Goal: Information Seeking & Learning: Learn about a topic

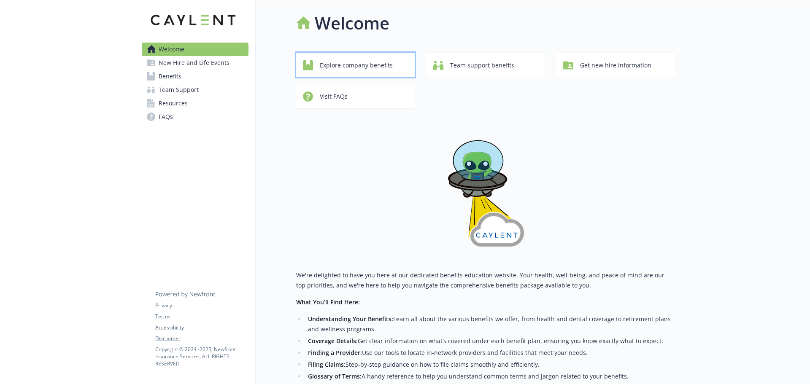
click at [367, 64] on span "Explore company benefits" at bounding box center [356, 65] width 73 height 16
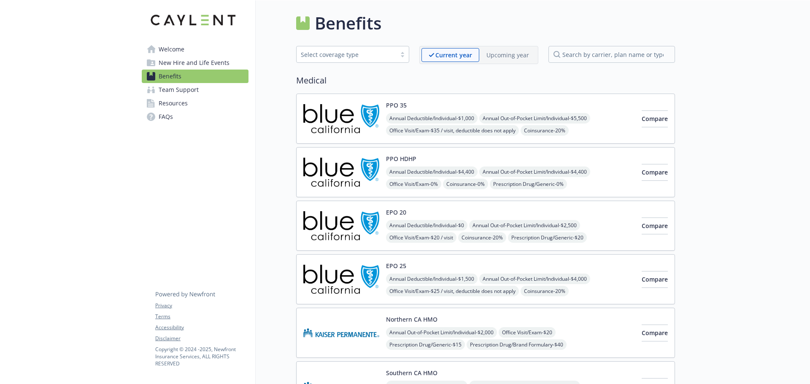
click at [502, 59] on div "Upcoming year" at bounding box center [507, 55] width 57 height 14
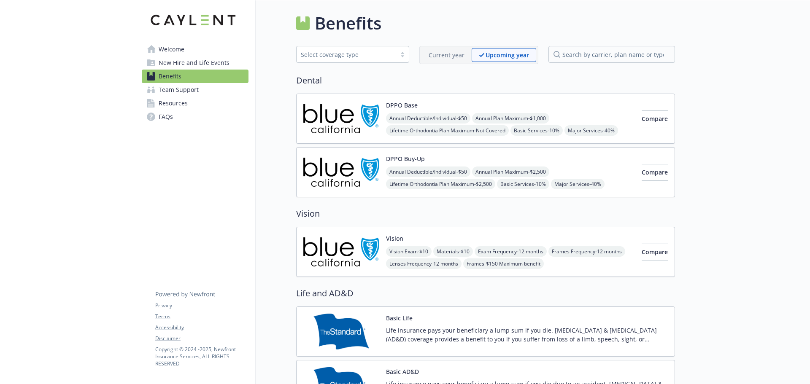
click at [464, 56] on p "Current year" at bounding box center [447, 55] width 36 height 9
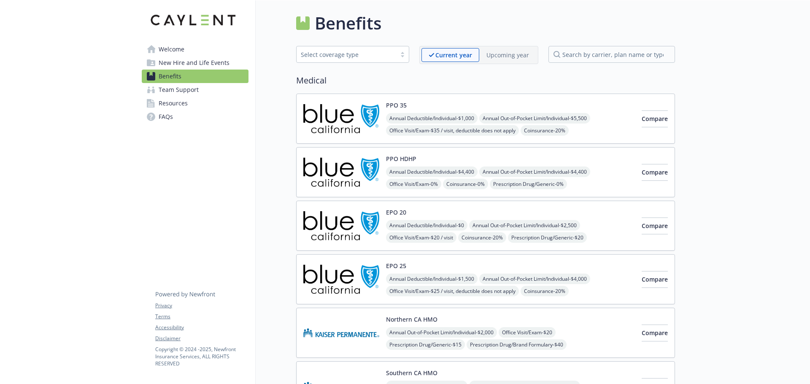
click at [497, 54] on p "Upcoming year" at bounding box center [507, 55] width 43 height 9
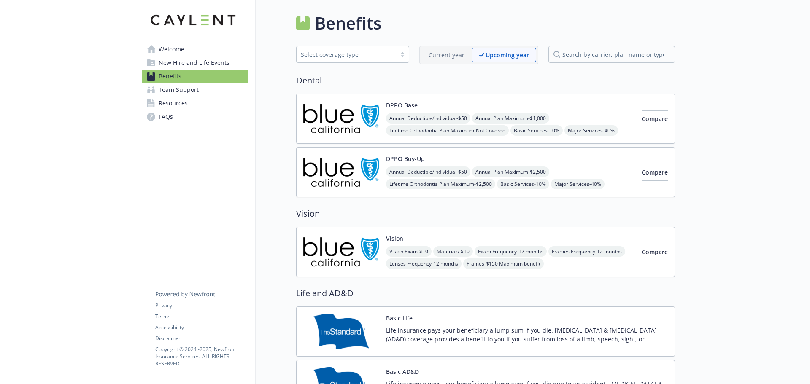
click at [464, 51] on p "Current year" at bounding box center [447, 55] width 36 height 9
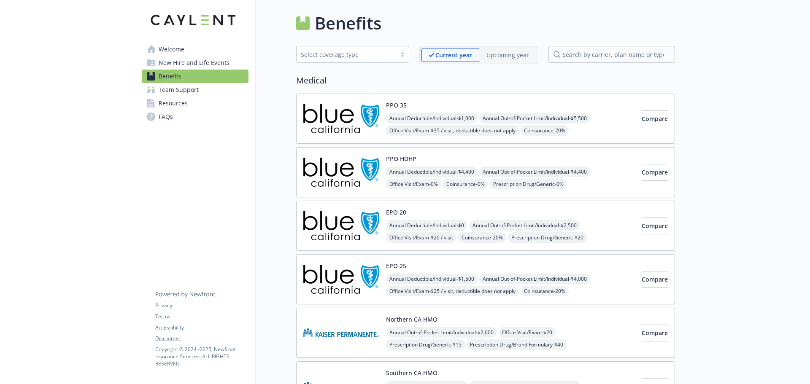
click at [190, 61] on span "New Hire and Life Events" at bounding box center [194, 63] width 71 height 14
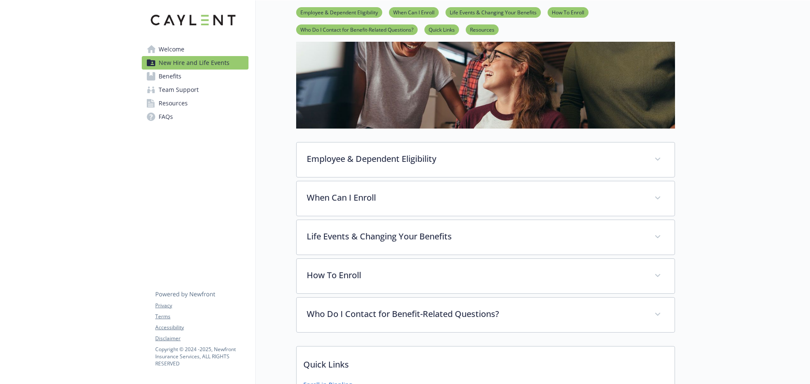
scroll to position [127, 0]
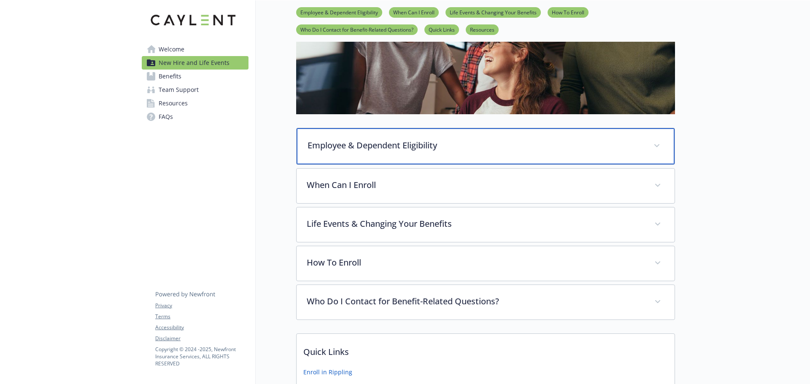
click at [492, 144] on p "Employee & Dependent Eligibility" at bounding box center [476, 145] width 336 height 13
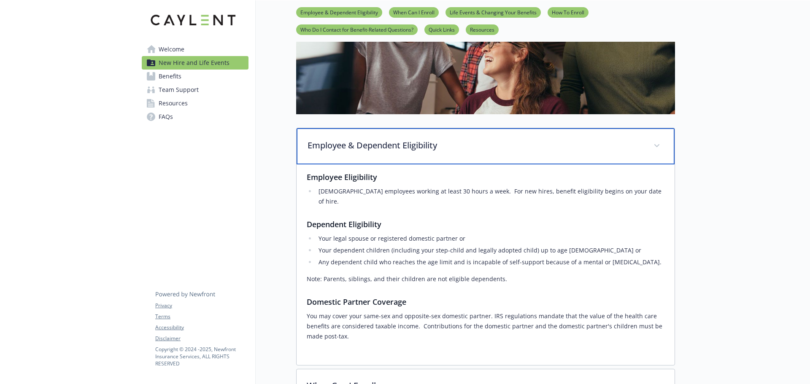
click at [492, 144] on p "Employee & Dependent Eligibility" at bounding box center [476, 145] width 336 height 13
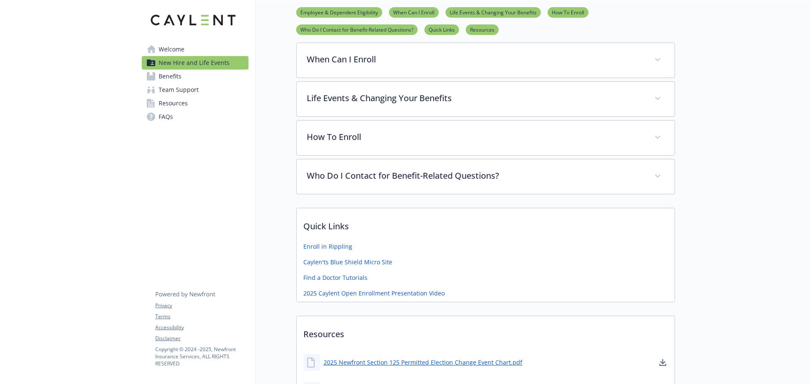
scroll to position [338, 0]
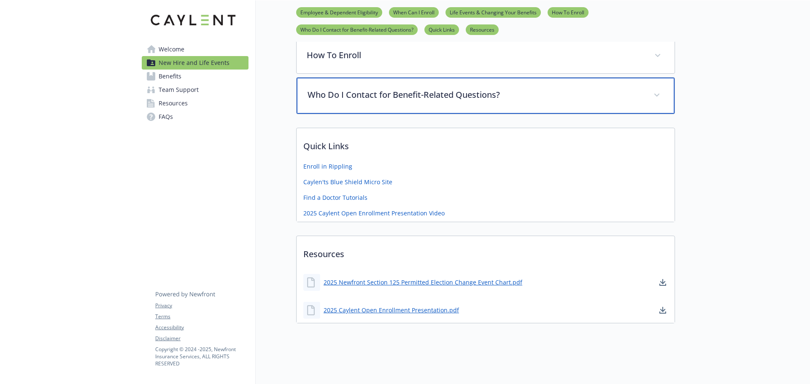
click at [503, 99] on div "Who Do I Contact for Benefit-Related Questions?" at bounding box center [486, 96] width 378 height 36
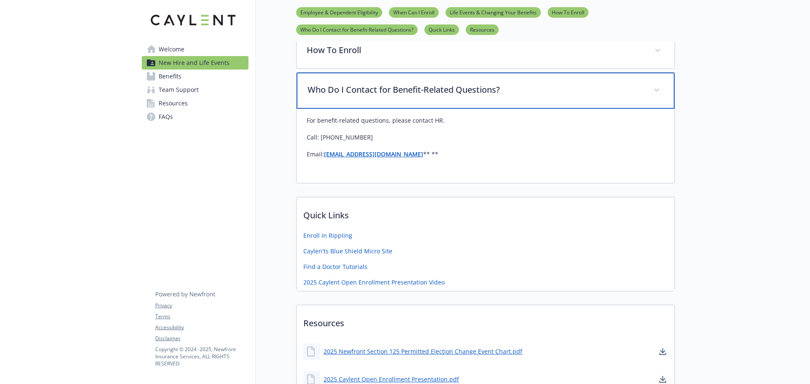
click at [552, 94] on p "Who Do I Contact for Benefit-Related Questions?" at bounding box center [476, 90] width 336 height 13
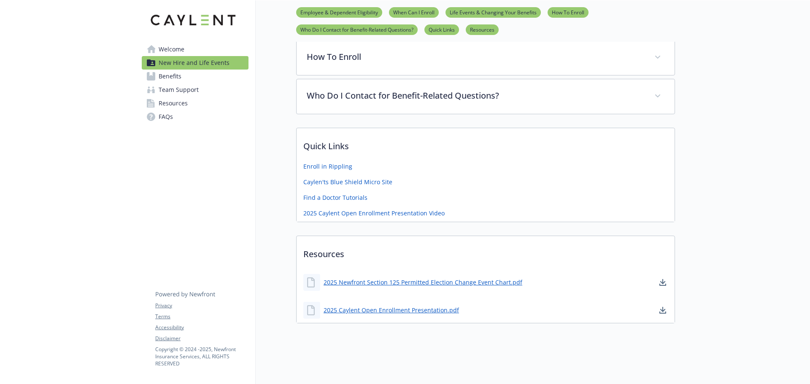
click at [171, 75] on span "Benefits" at bounding box center [170, 77] width 23 height 14
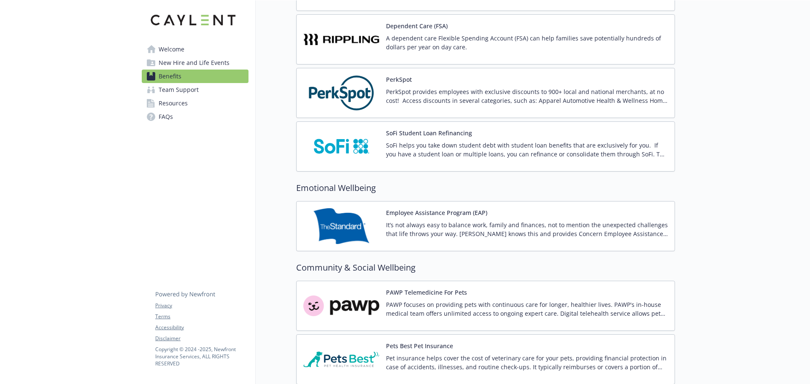
scroll to position [1322, 0]
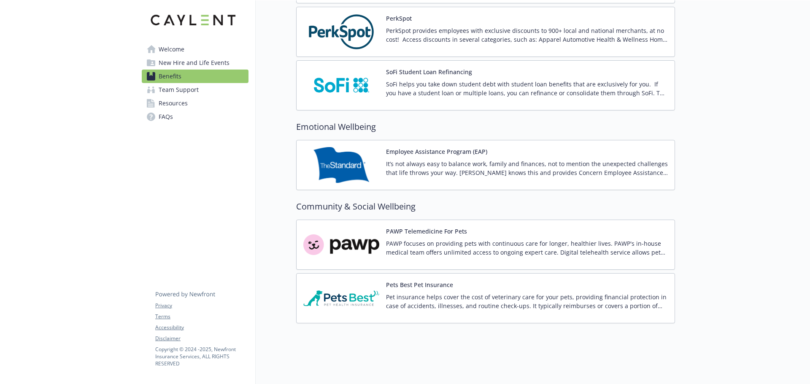
click at [205, 88] on link "Team Support" at bounding box center [195, 90] width 107 height 14
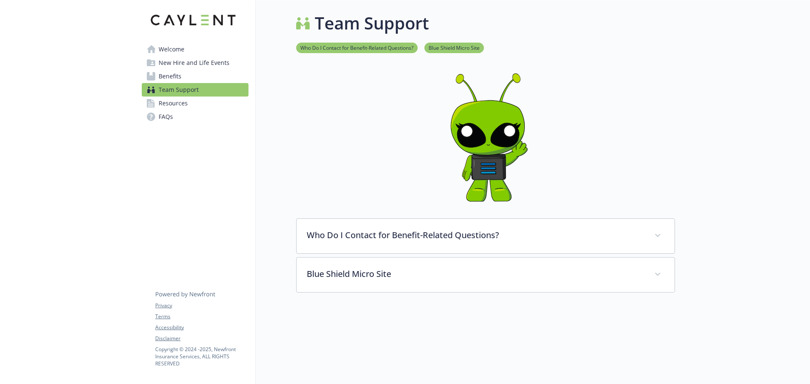
click at [191, 106] on link "Resources" at bounding box center [195, 104] width 107 height 14
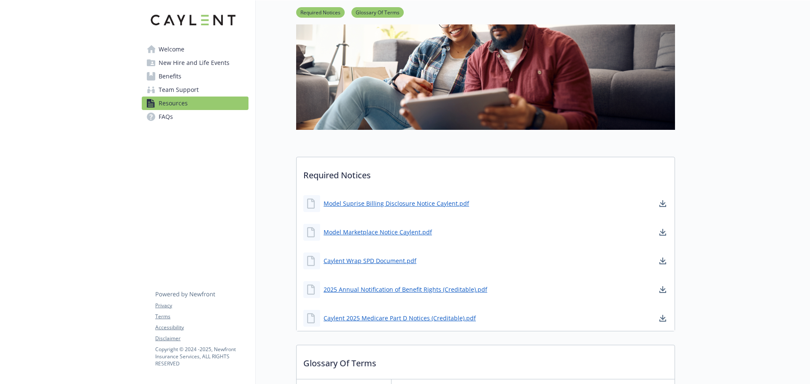
scroll to position [127, 0]
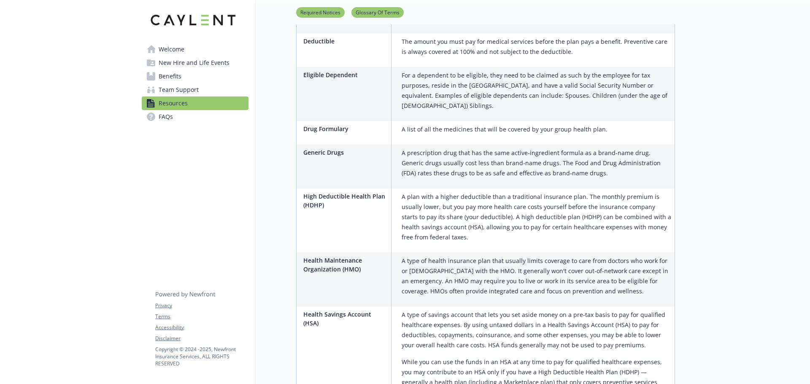
click at [186, 120] on link "FAQs" at bounding box center [195, 117] width 107 height 14
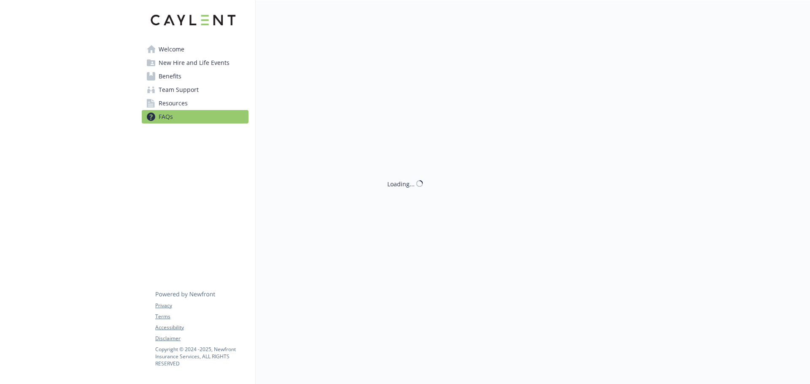
scroll to position [717, 0]
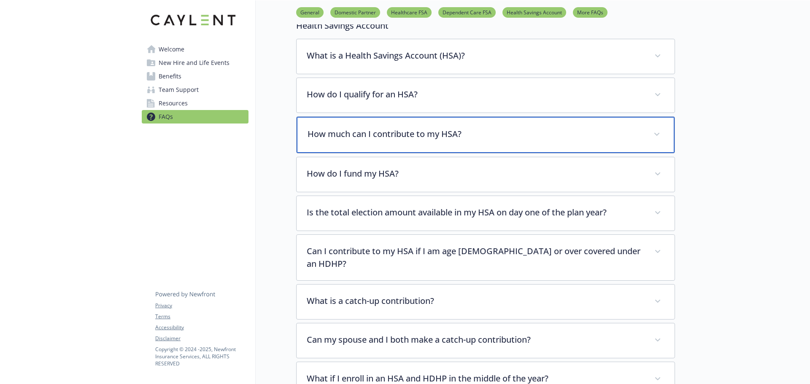
click at [479, 129] on p "How much can I contribute to my HSA?" at bounding box center [476, 134] width 336 height 13
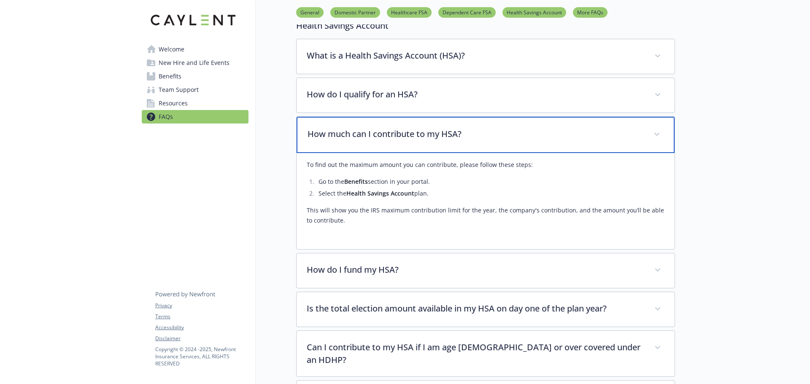
click at [479, 130] on p "How much can I contribute to my HSA?" at bounding box center [476, 134] width 336 height 13
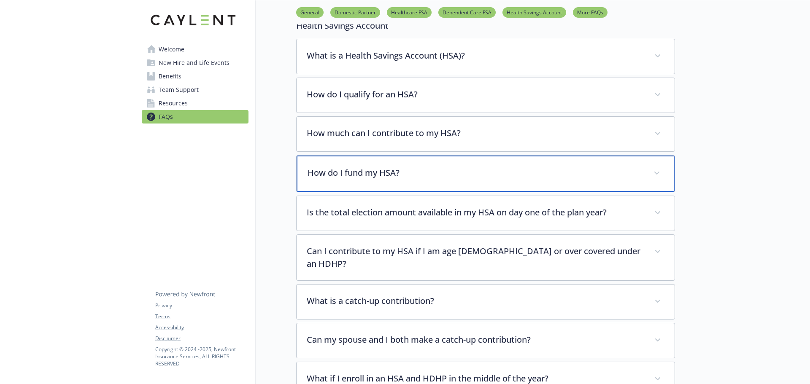
click at [469, 173] on p "How do I fund my HSA?" at bounding box center [476, 173] width 336 height 13
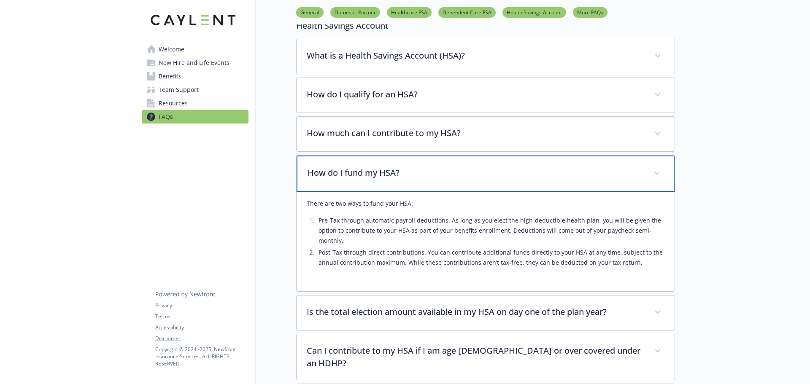
click at [469, 173] on p "How do I fund my HSA?" at bounding box center [476, 173] width 336 height 13
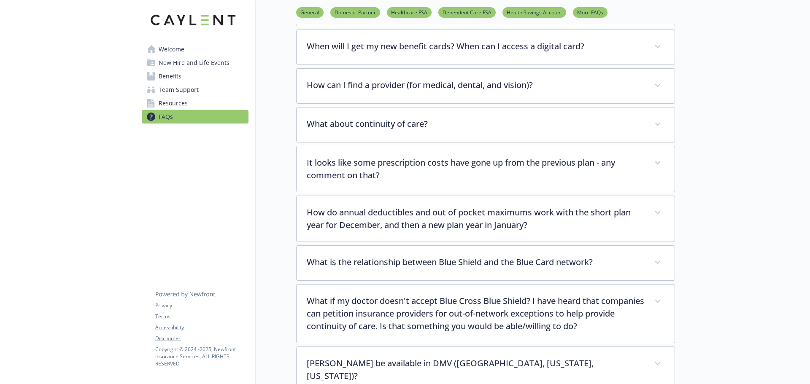
scroll to position [1899, 0]
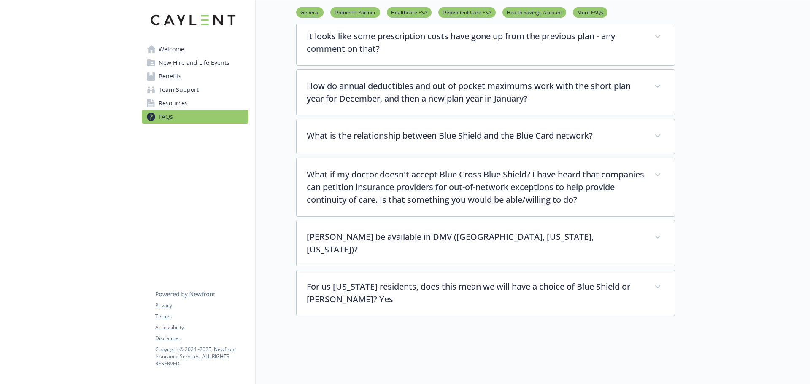
click at [185, 76] on link "Benefits" at bounding box center [195, 77] width 107 height 14
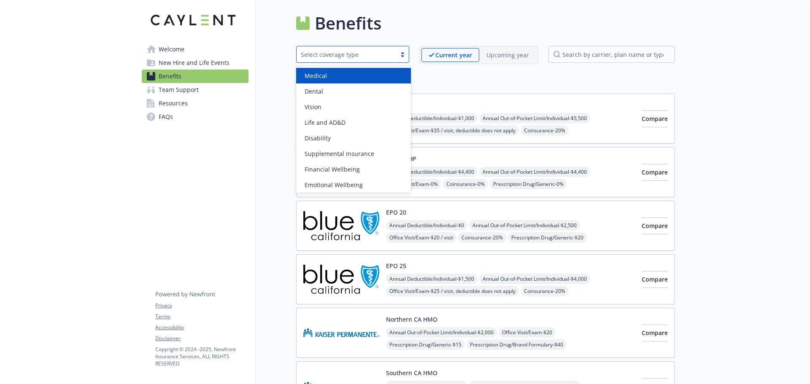
click at [392, 61] on div "Select coverage type" at bounding box center [352, 54] width 113 height 17
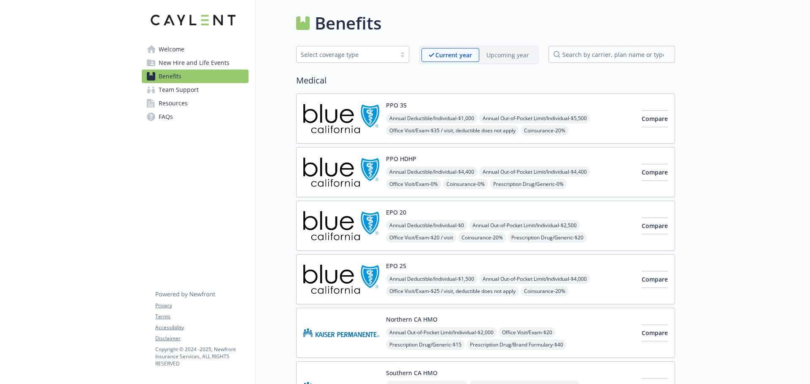
click at [178, 53] on span "Welcome" at bounding box center [172, 50] width 26 height 14
